Goal: Navigation & Orientation: Find specific page/section

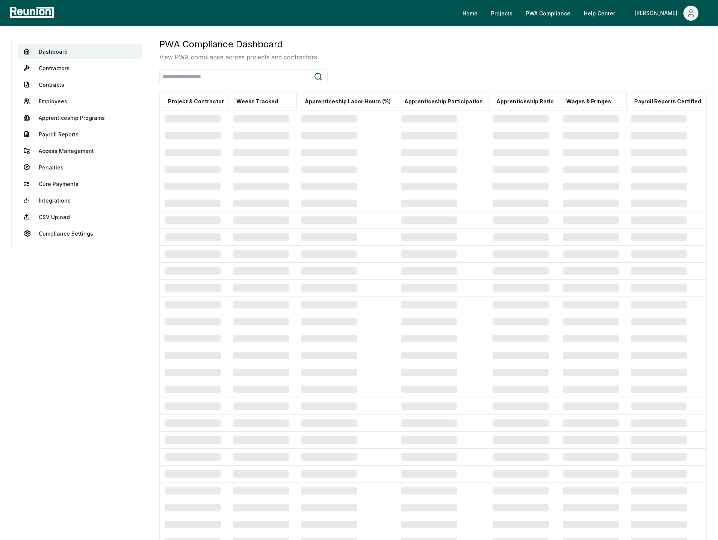
click at [692, 13] on icon "Main" at bounding box center [690, 13] width 9 height 9
click at [671, 66] on p "Log out" at bounding box center [670, 61] width 19 height 9
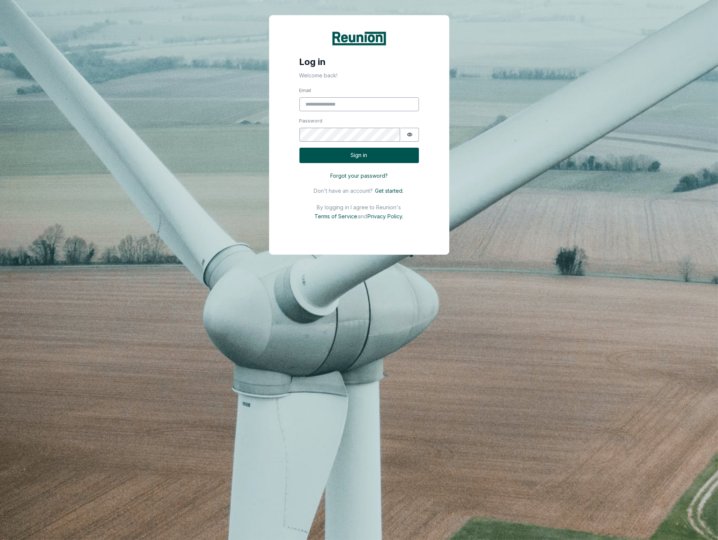
click at [333, 97] on div "Email" at bounding box center [358, 99] width 119 height 24
click at [333, 106] on input "Email" at bounding box center [358, 104] width 119 height 14
type input "**********"
click at [359, 155] on button "Sign in" at bounding box center [358, 155] width 119 height 15
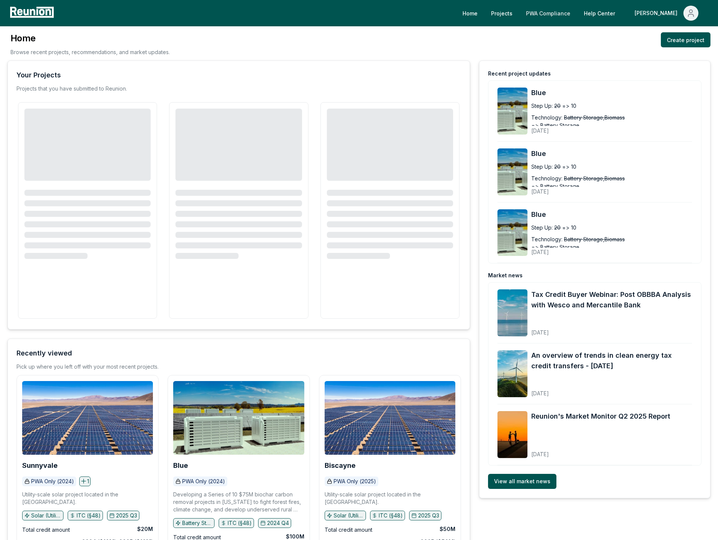
click at [576, 14] on link "PWA Compliance" at bounding box center [548, 13] width 56 height 15
